Goal: Task Accomplishment & Management: Manage account settings

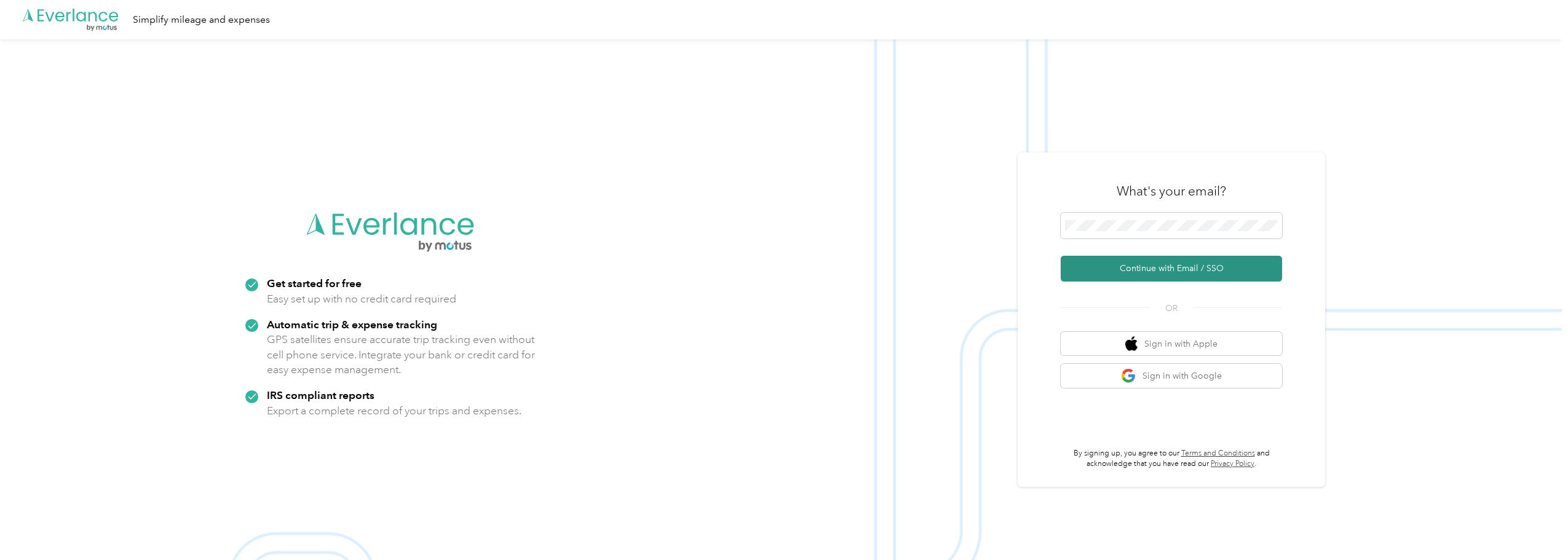
click at [1118, 269] on button "Continue with Email / SSO" at bounding box center [1171, 268] width 221 height 26
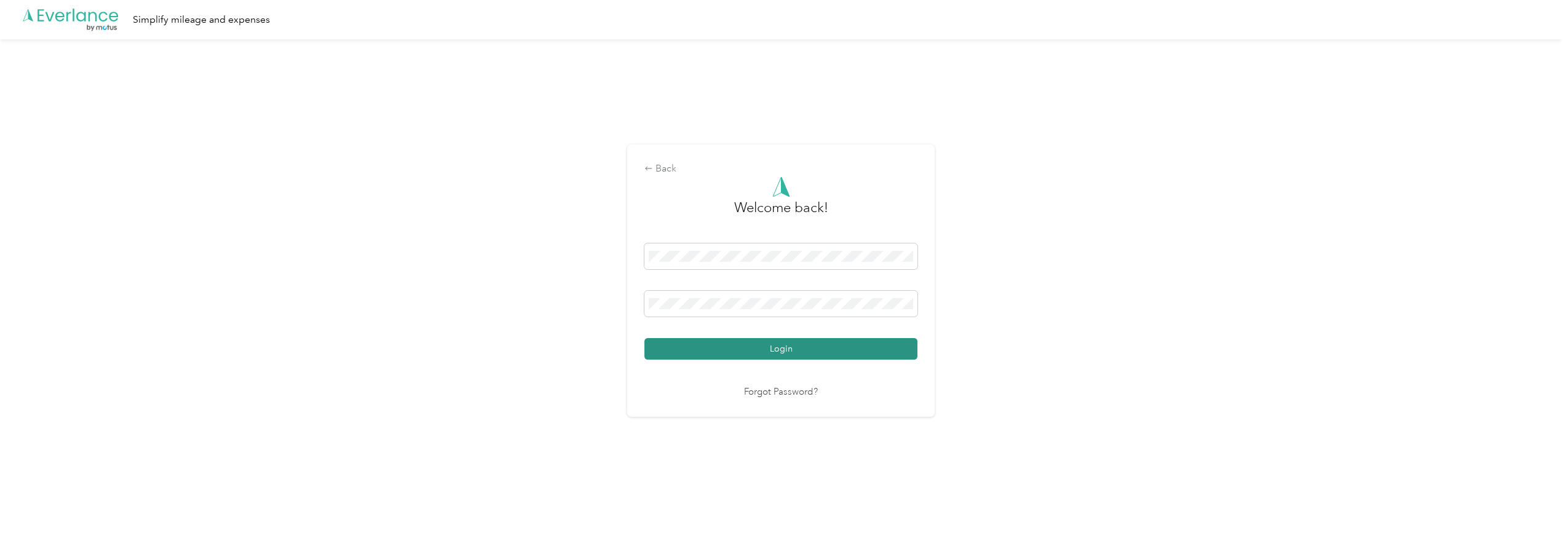
click at [798, 354] on button "Login" at bounding box center [781, 349] width 273 height 22
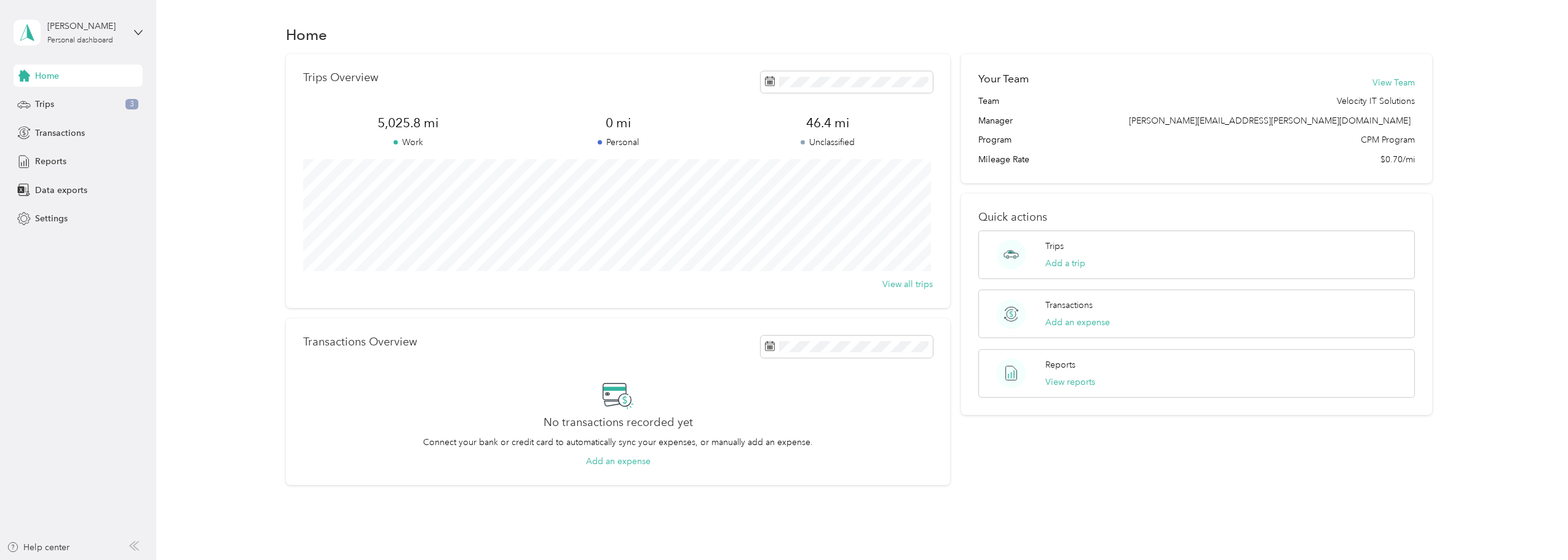
click at [67, 116] on div "Home Trips 3 Transactions Reports Data exports Settings" at bounding box center [78, 147] width 129 height 166
click at [59, 94] on div "Trips 3" at bounding box center [78, 105] width 129 height 22
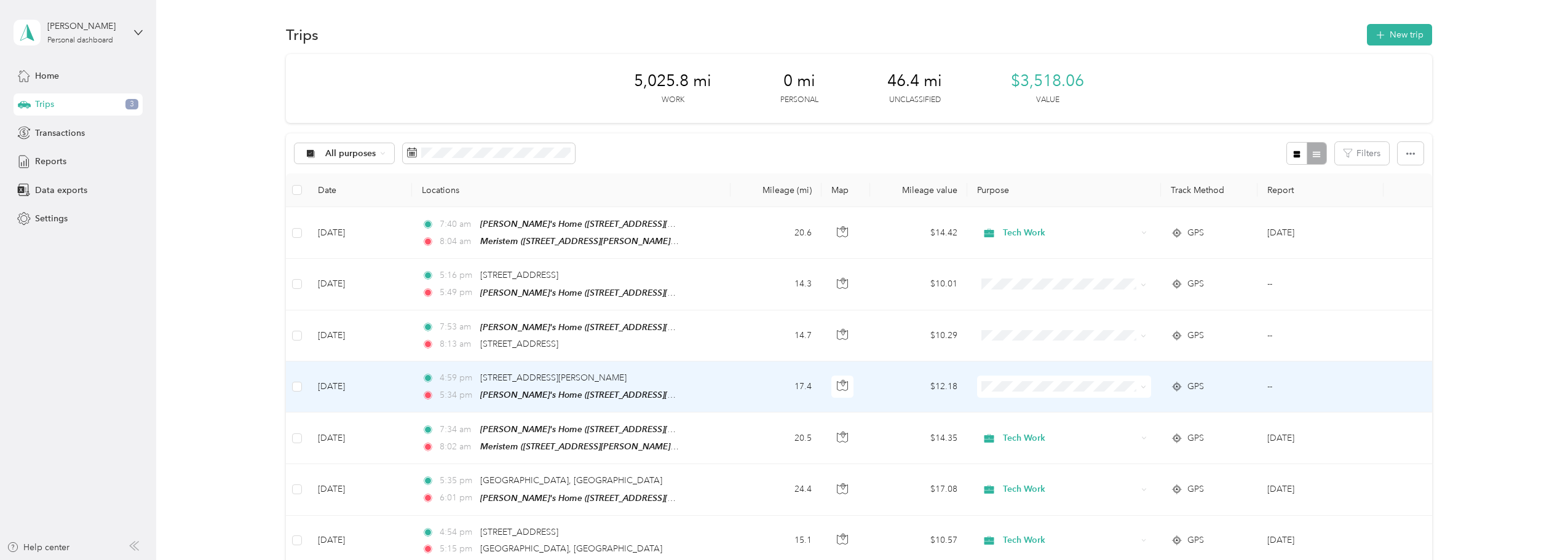
click at [390, 393] on td "[DATE]" at bounding box center [360, 387] width 104 height 51
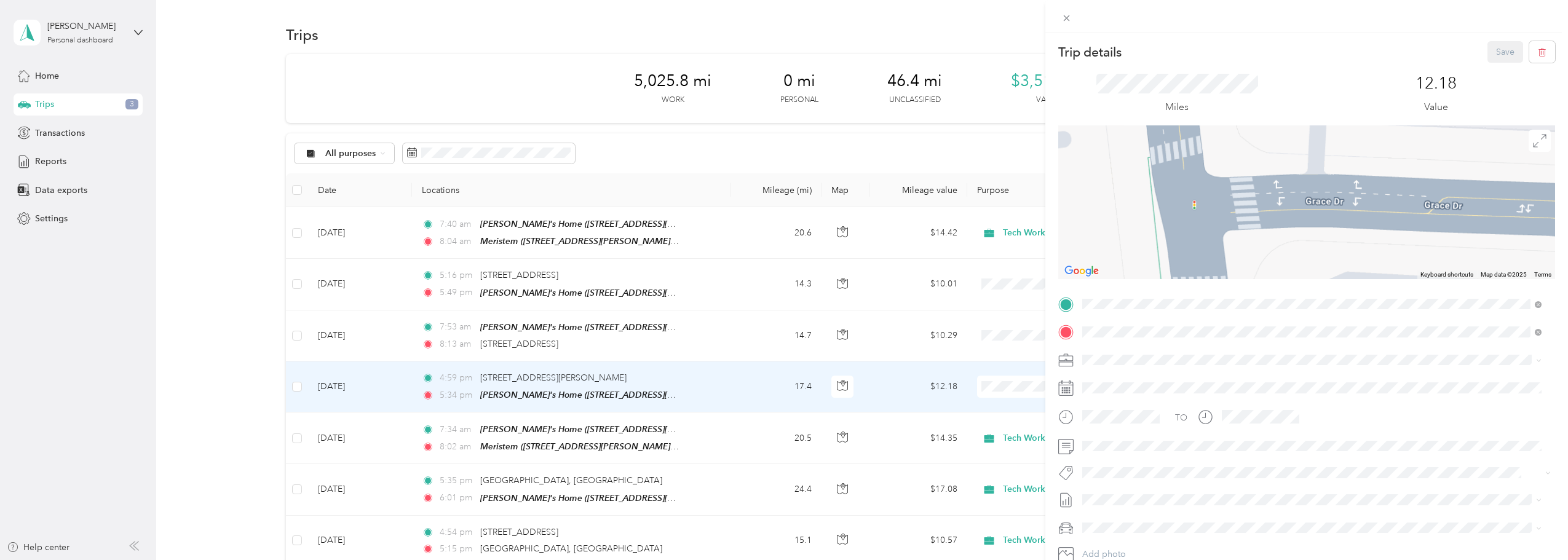
drag, startPoint x: 1283, startPoint y: 233, endPoint x: 1281, endPoint y: 166, distance: 67.0
click at [1275, 151] on div at bounding box center [1307, 202] width 497 height 154
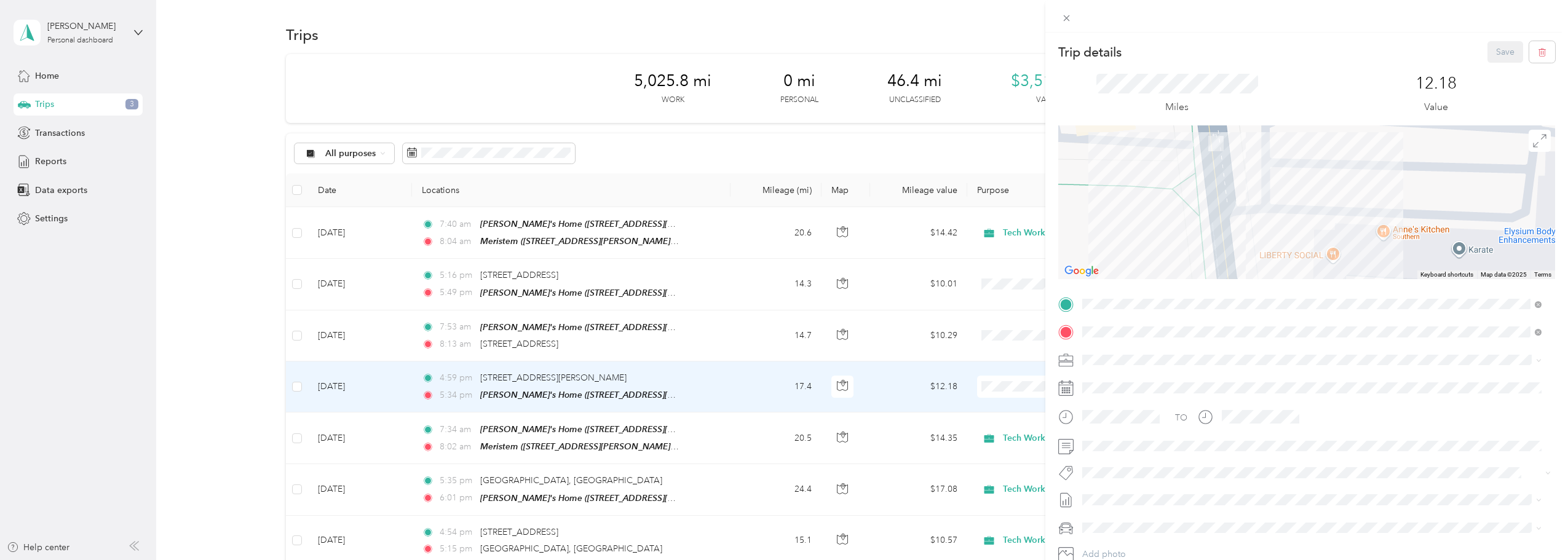
drag, startPoint x: 1279, startPoint y: 256, endPoint x: 1250, endPoint y: 123, distance: 136.1
click at [1250, 123] on div "Trip details Save This trip cannot be edited because it is either under review,…" at bounding box center [1307, 316] width 497 height 551
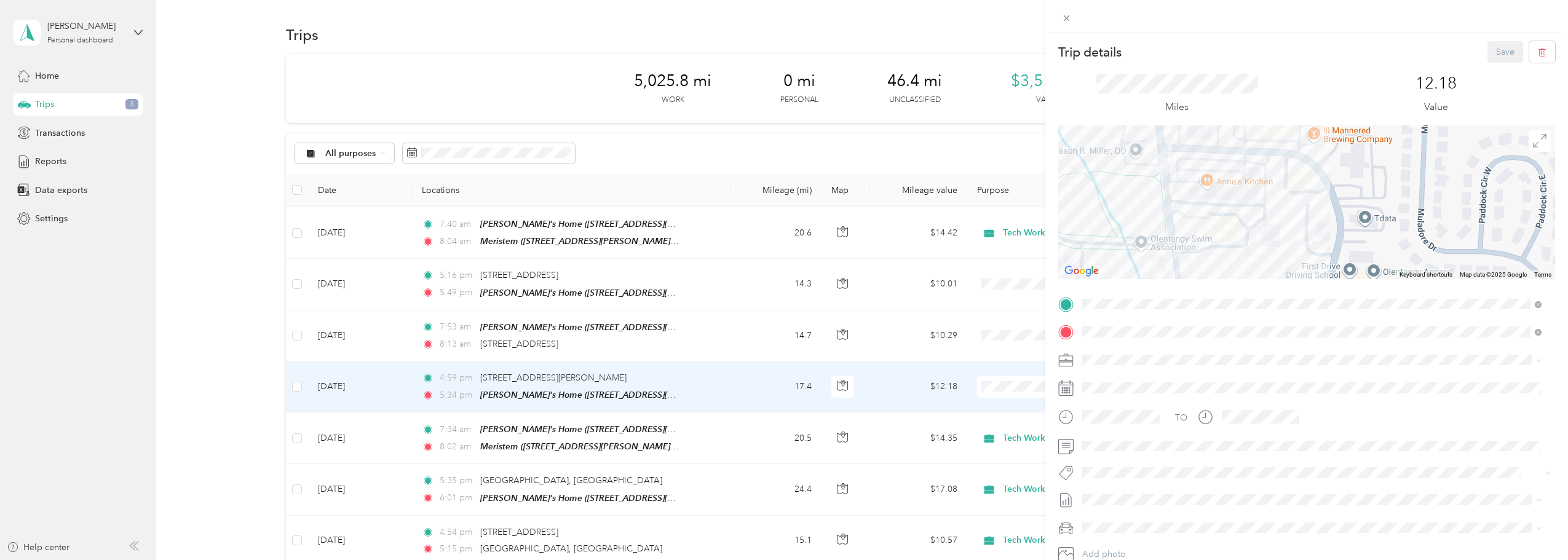
click at [295, 381] on div "Trip details Save This trip cannot be edited because it is either under review,…" at bounding box center [784, 280] width 1568 height 560
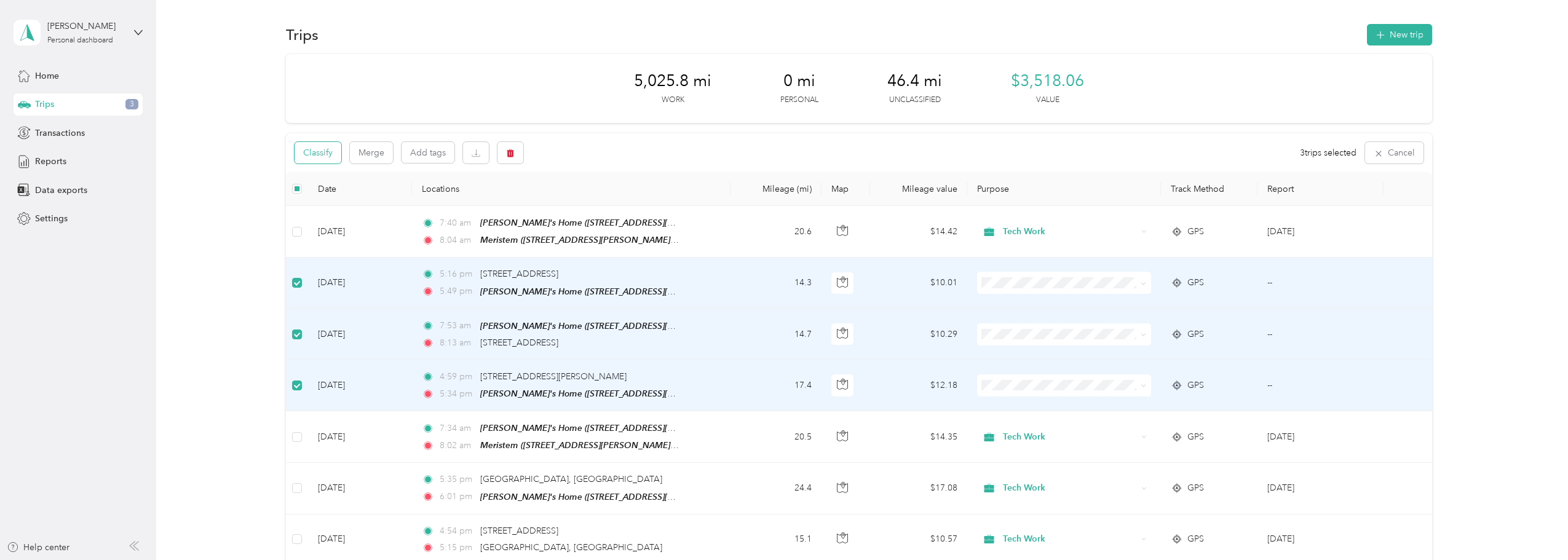
click at [331, 157] on button "Classify" at bounding box center [318, 153] width 47 height 22
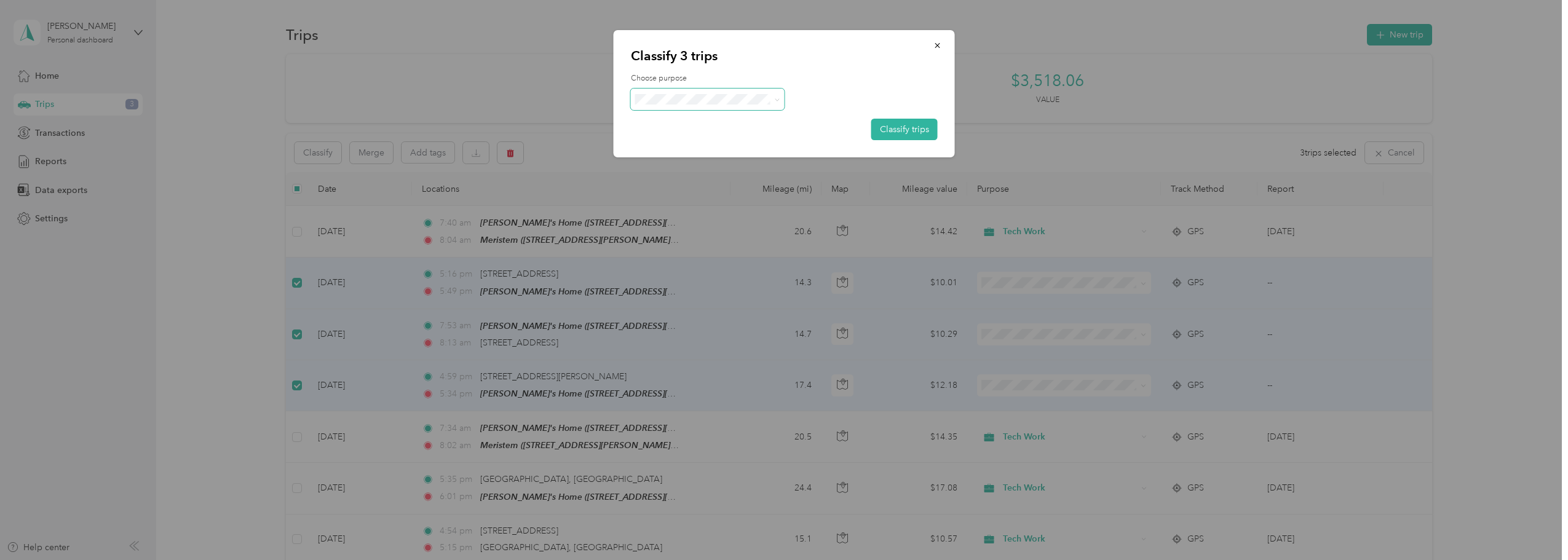
click at [754, 92] on span at bounding box center [708, 99] width 154 height 22
click at [673, 125] on span "Tech Work" at bounding box center [718, 122] width 114 height 13
click at [891, 119] on button "Classify trips" at bounding box center [904, 129] width 67 height 22
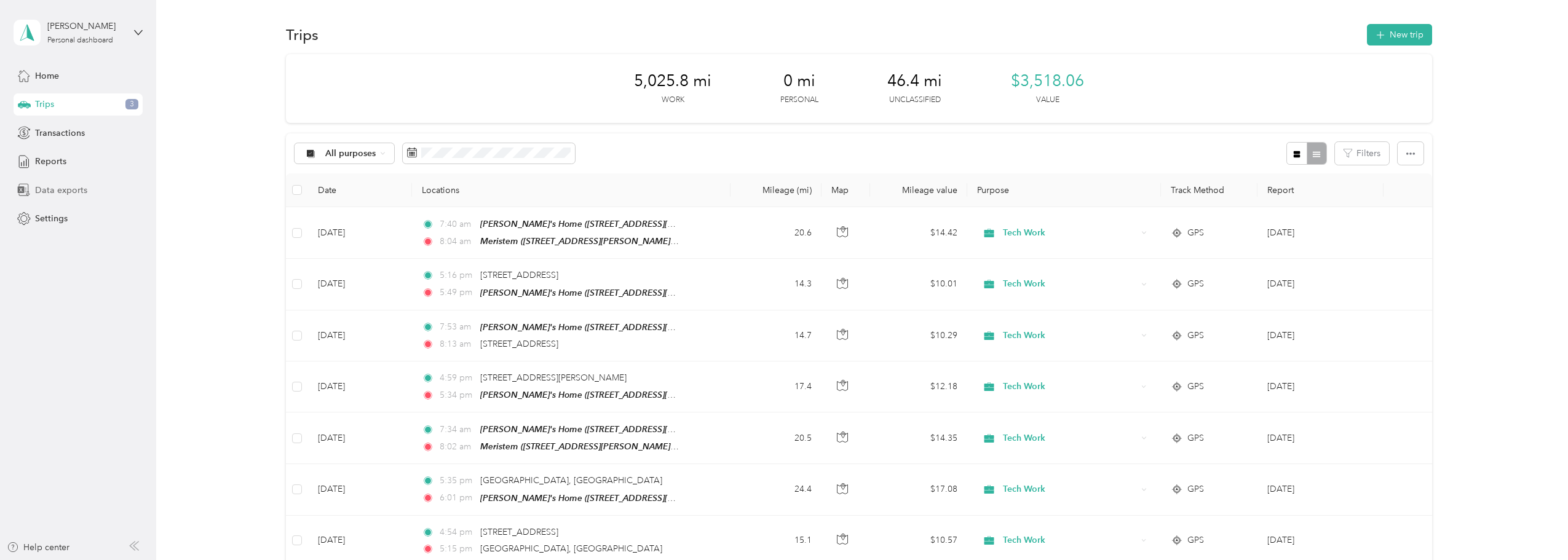
click at [47, 193] on span "Data exports" at bounding box center [61, 190] width 52 height 13
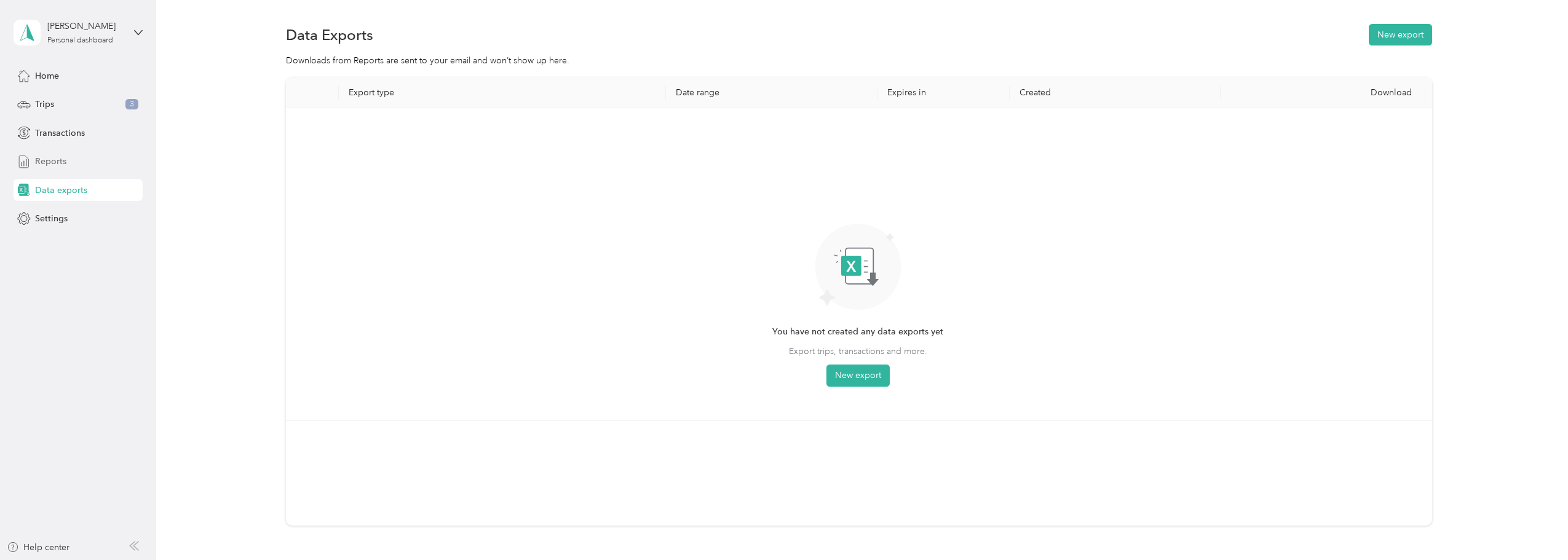
click at [55, 158] on span "Reports" at bounding box center [51, 162] width 32 height 13
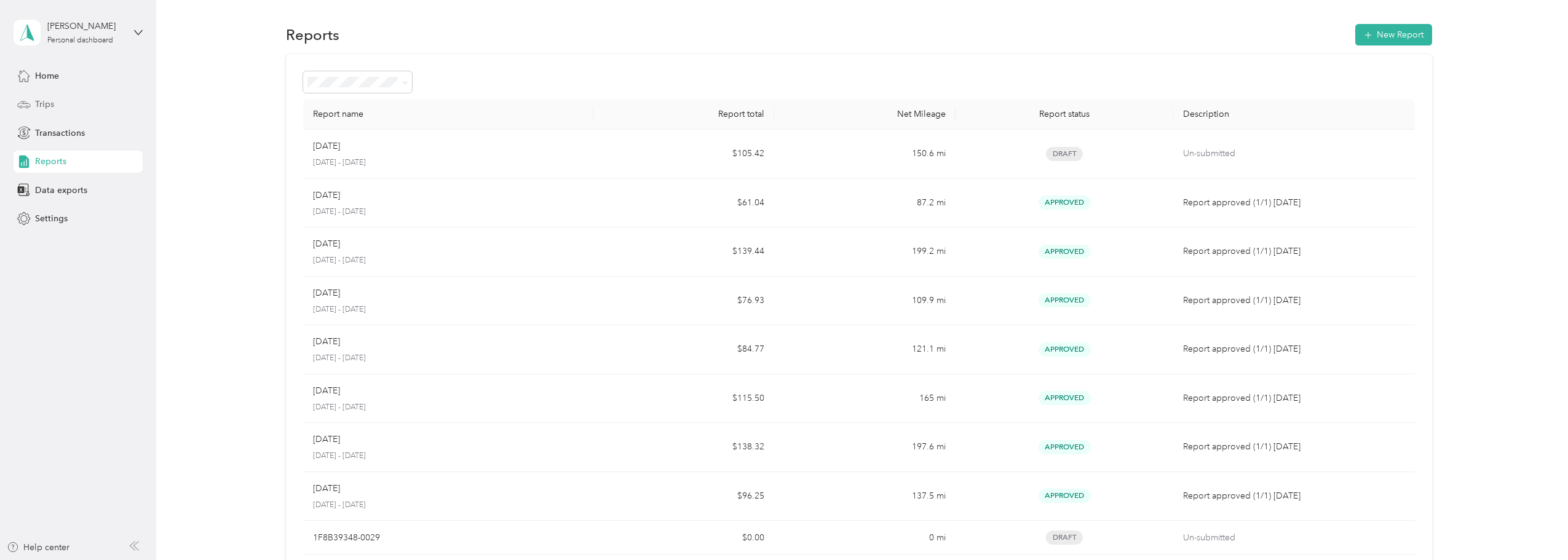
click at [71, 105] on div "Trips" at bounding box center [78, 105] width 129 height 22
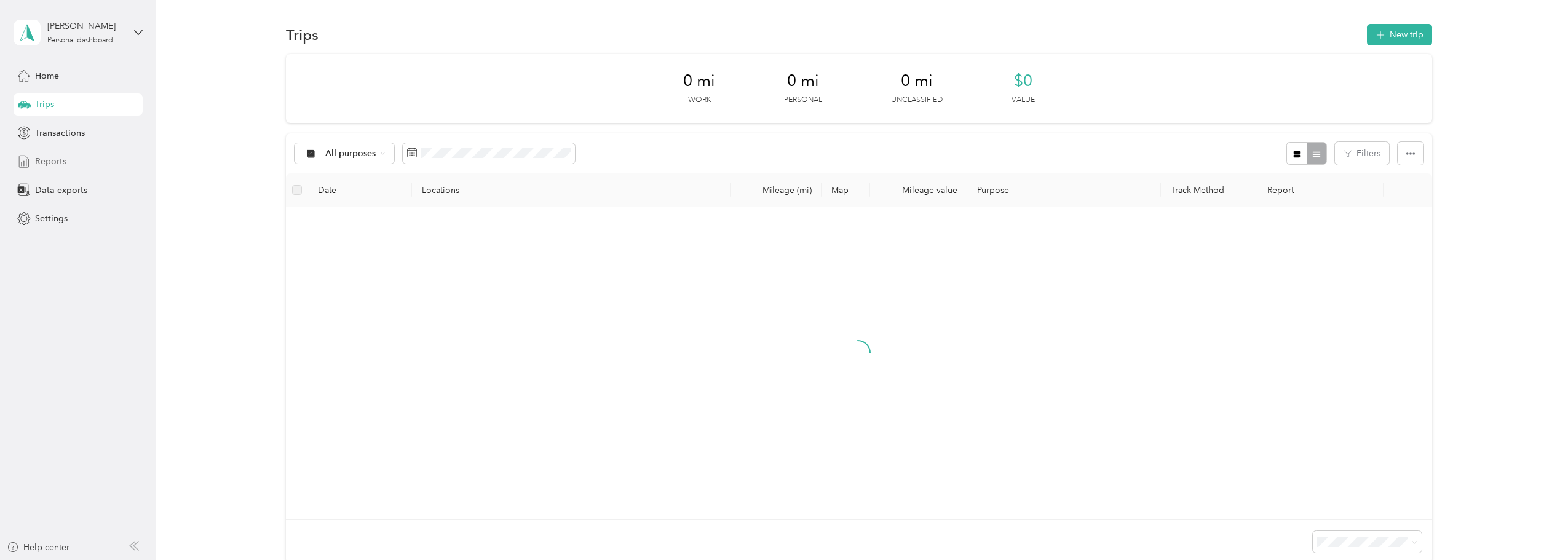
click at [50, 166] on span "Reports" at bounding box center [51, 162] width 32 height 13
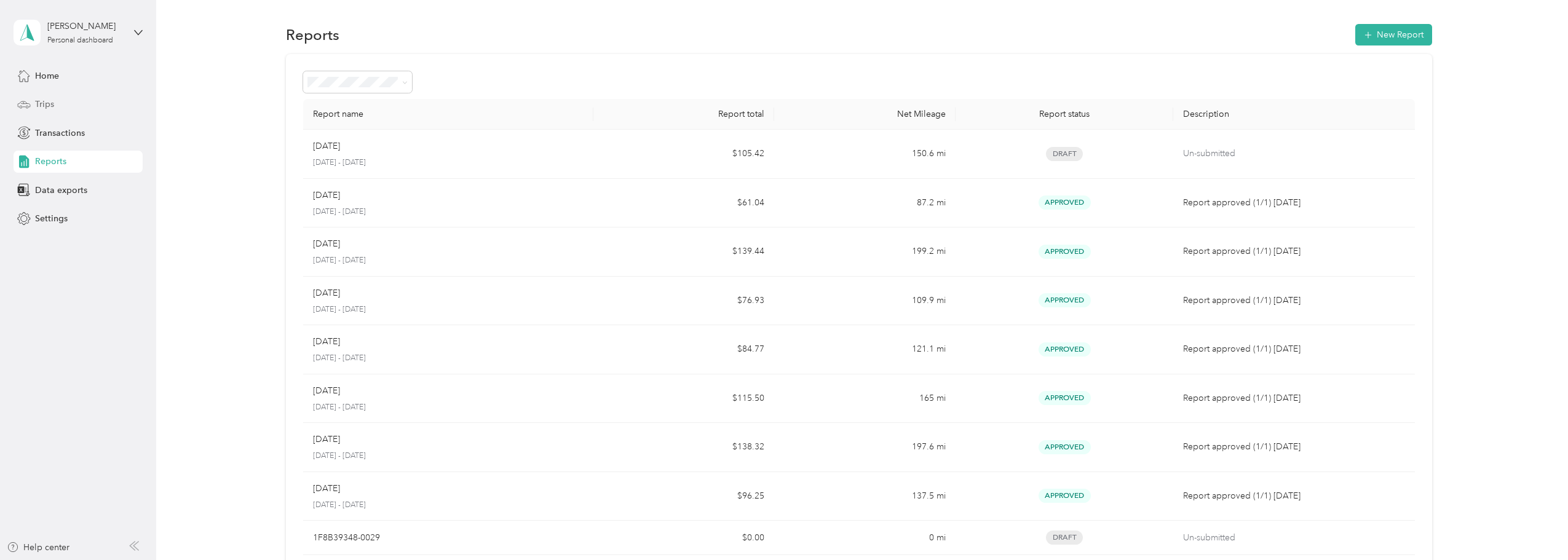
click at [58, 100] on div "Trips" at bounding box center [78, 105] width 129 height 22
